Goal: Transaction & Acquisition: Book appointment/travel/reservation

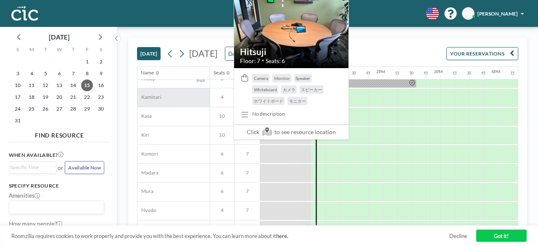
scroll to position [0, 684]
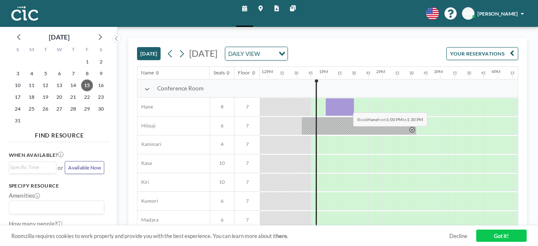
drag, startPoint x: 328, startPoint y: 102, endPoint x: 347, endPoint y: 105, distance: 19.2
click at [347, 105] on div at bounding box center [340, 107] width 29 height 18
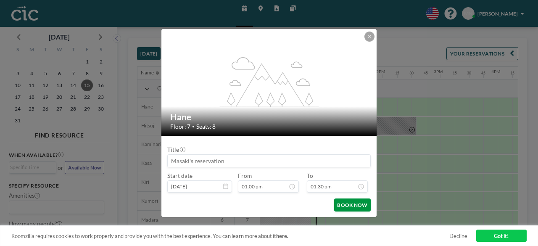
scroll to position [745, 0]
click at [367, 205] on button "BOOK NOW" at bounding box center [352, 205] width 37 height 13
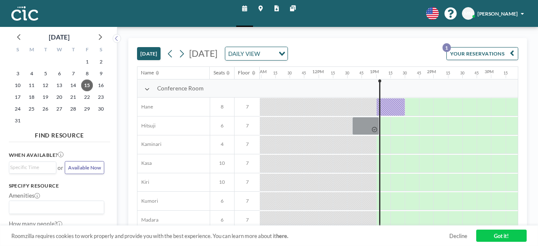
scroll to position [0, 684]
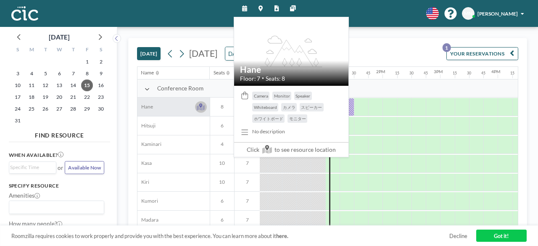
click at [200, 106] on icon at bounding box center [201, 106] width 8 height 7
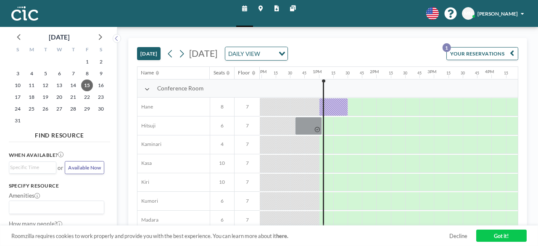
scroll to position [0, 697]
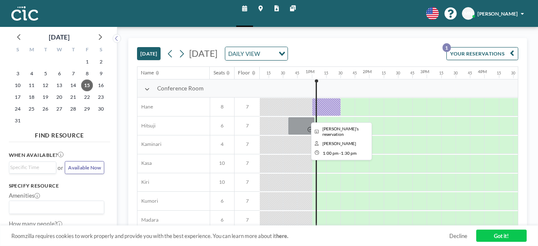
click at [325, 103] on div at bounding box center [326, 107] width 29 height 18
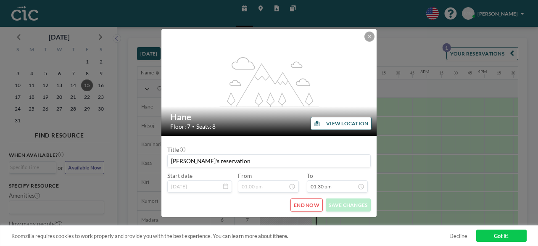
scroll to position [745, 0]
click at [308, 207] on button "END NOW" at bounding box center [307, 205] width 32 height 13
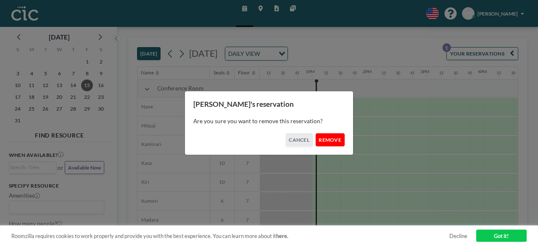
click at [332, 144] on button "REMOVE" at bounding box center [330, 139] width 29 height 13
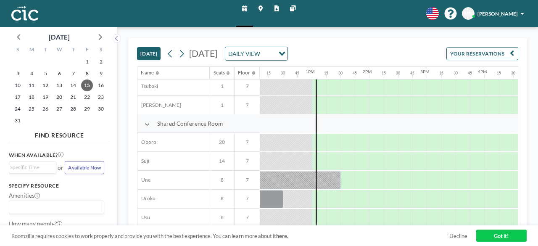
scroll to position [505, 697]
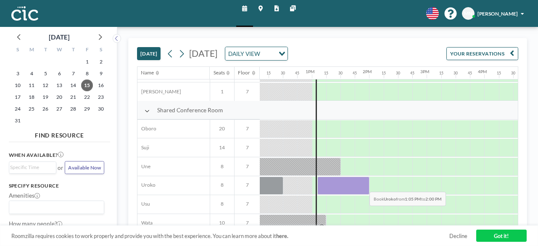
drag, startPoint x: 319, startPoint y: 183, endPoint x: 363, endPoint y: 185, distance: 44.2
click at [363, 185] on div at bounding box center [344, 186] width 52 height 18
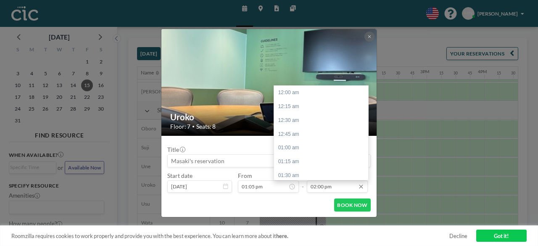
scroll to position [772, 0]
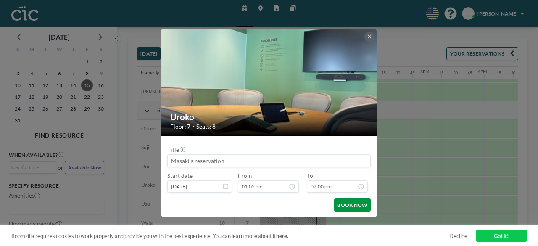
click at [360, 205] on button "BOOK NOW" at bounding box center [352, 205] width 37 height 13
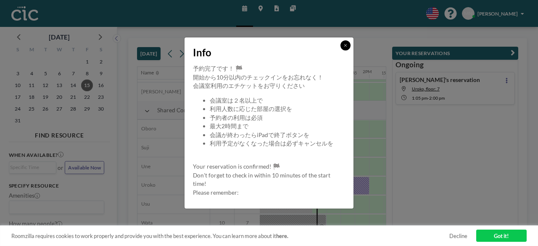
click at [344, 48] on button at bounding box center [346, 45] width 10 height 10
